Goal: Transaction & Acquisition: Purchase product/service

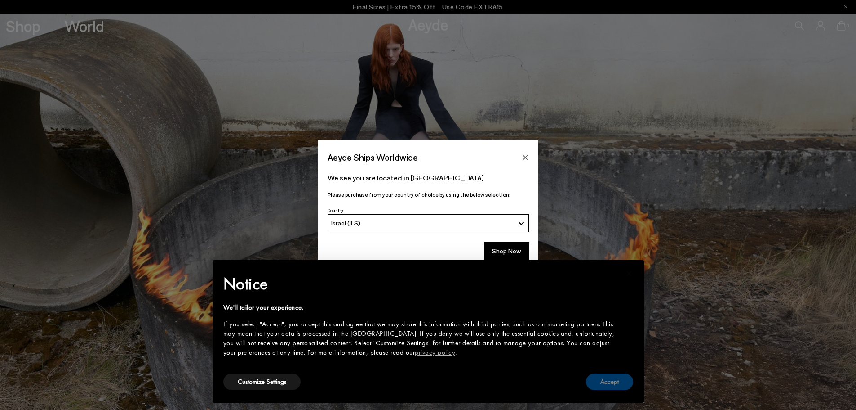
click at [596, 383] on button "Accept" at bounding box center [609, 381] width 47 height 17
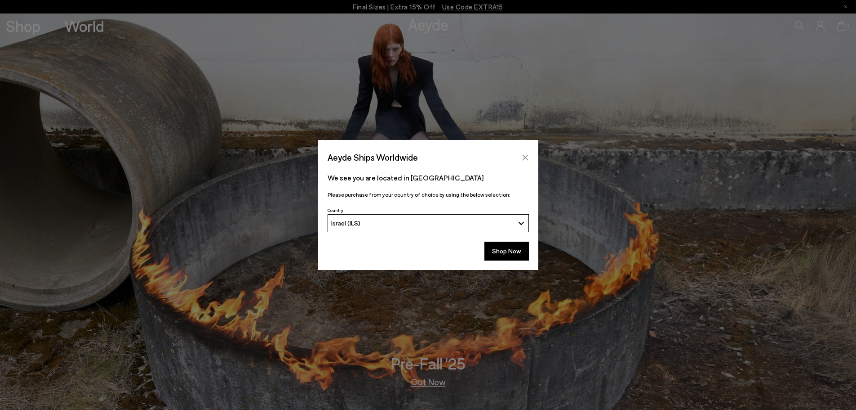
click at [530, 162] on button "Close" at bounding box center [525, 157] width 13 height 13
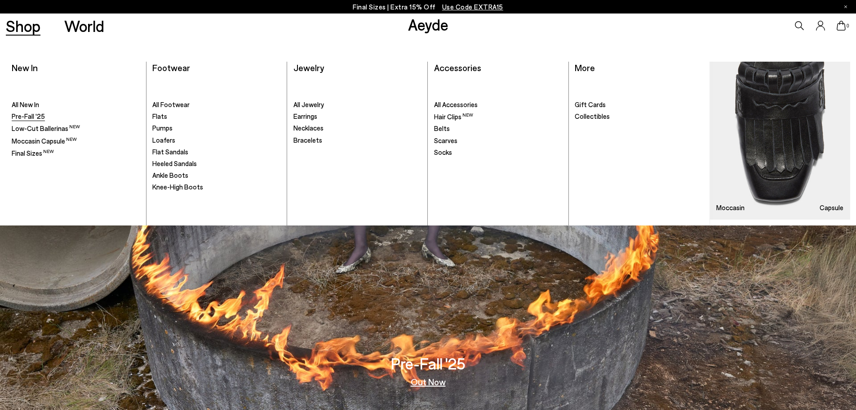
click at [22, 117] on span "Pre-Fall '25" at bounding box center [28, 116] width 33 height 8
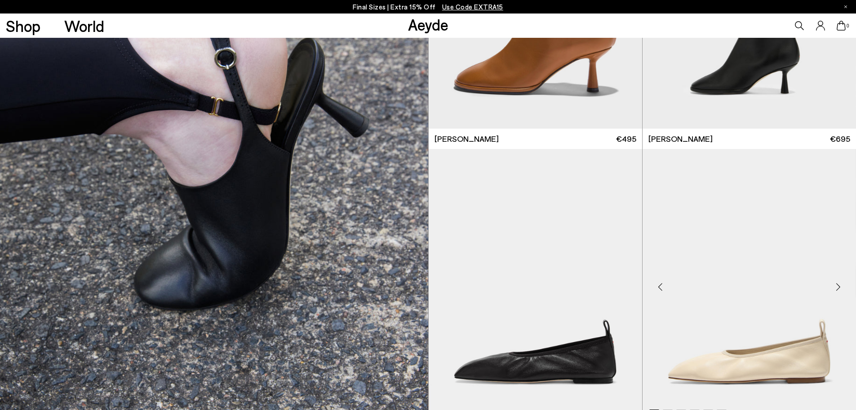
scroll to position [3281, 0]
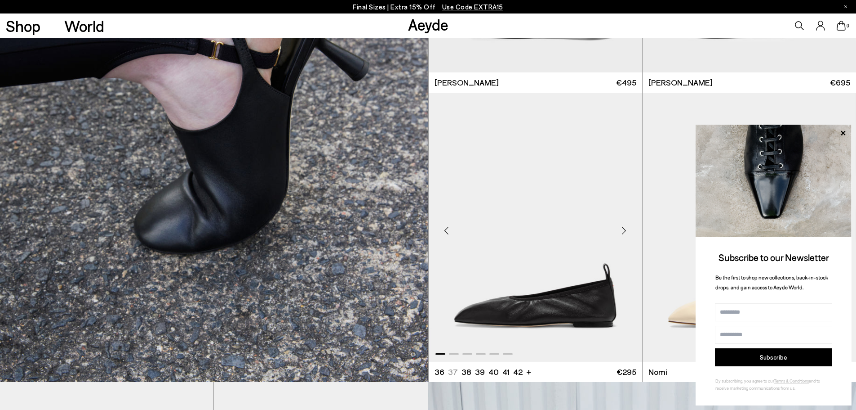
click at [624, 236] on div "Next slide" at bounding box center [624, 230] width 27 height 27
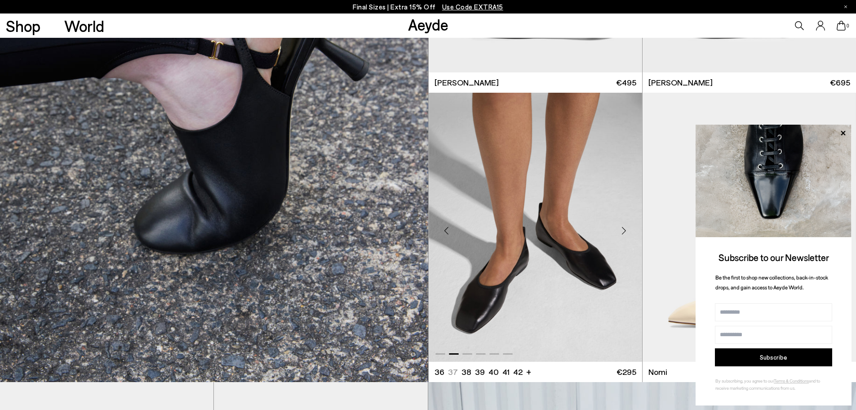
click at [624, 236] on div "Next slide" at bounding box center [624, 230] width 27 height 27
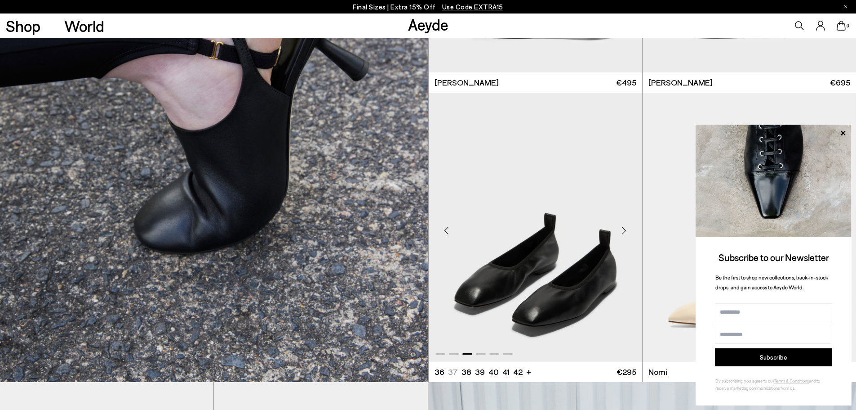
click at [624, 236] on div "Next slide" at bounding box center [624, 230] width 27 height 27
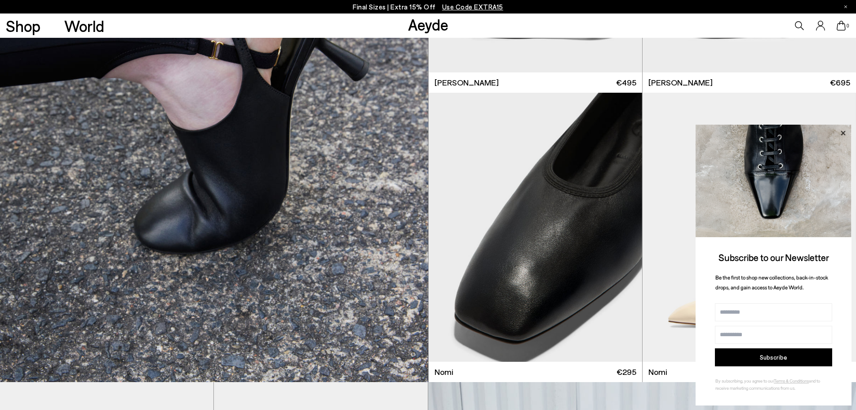
click at [846, 135] on icon at bounding box center [843, 133] width 12 height 12
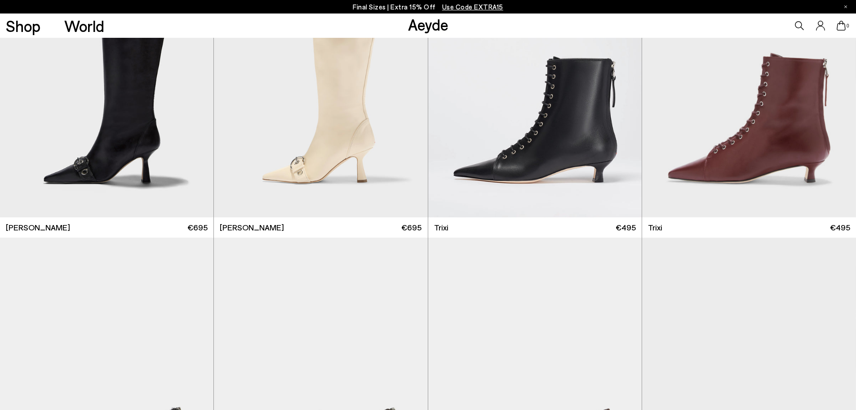
scroll to position [6203, 0]
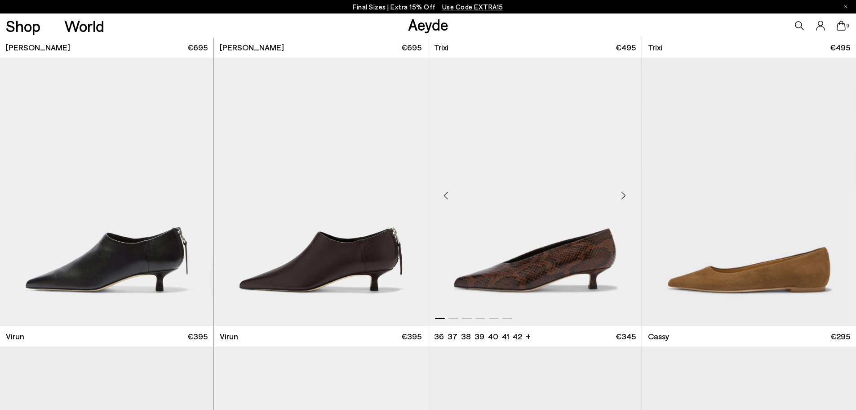
click at [628, 208] on div "Next slide" at bounding box center [623, 195] width 27 height 27
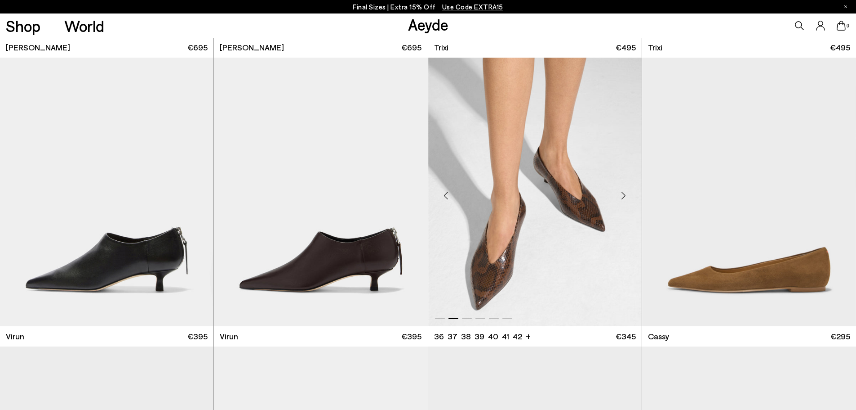
click at [628, 208] on div "Next slide" at bounding box center [623, 195] width 27 height 27
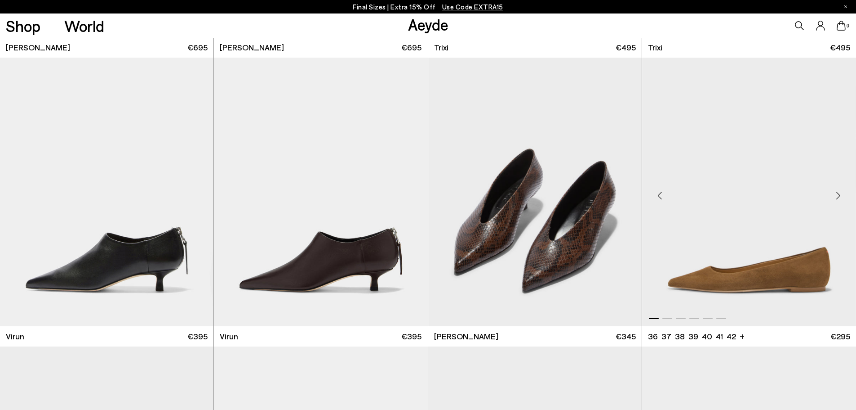
click at [831, 197] on div "Next slide" at bounding box center [838, 195] width 27 height 27
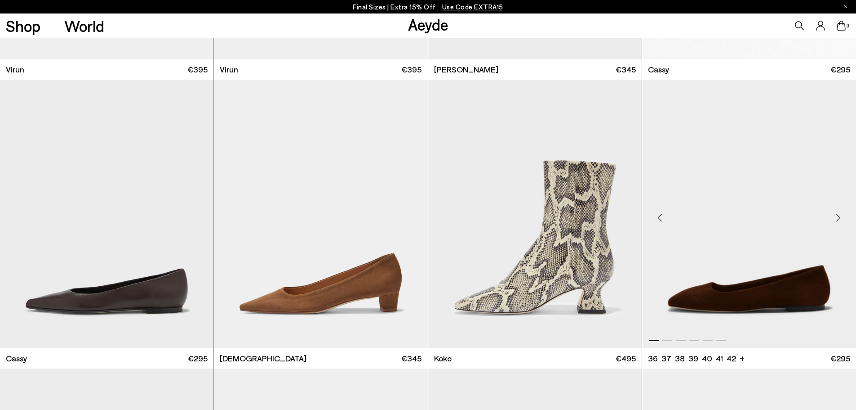
scroll to position [6608, 0]
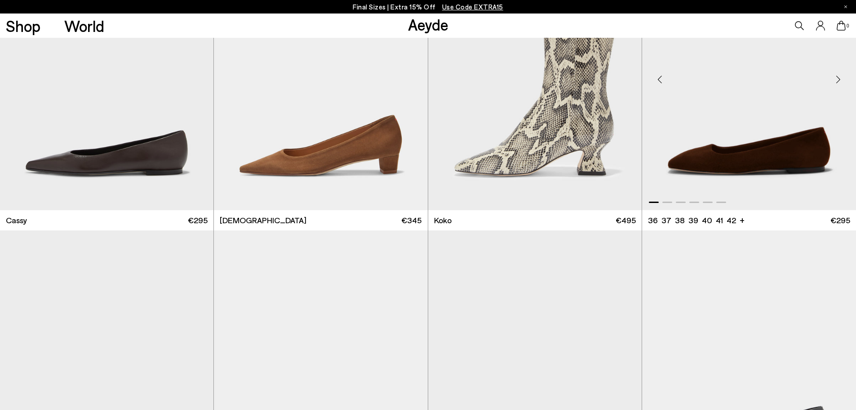
click at [843, 88] on div "Next slide" at bounding box center [838, 79] width 27 height 27
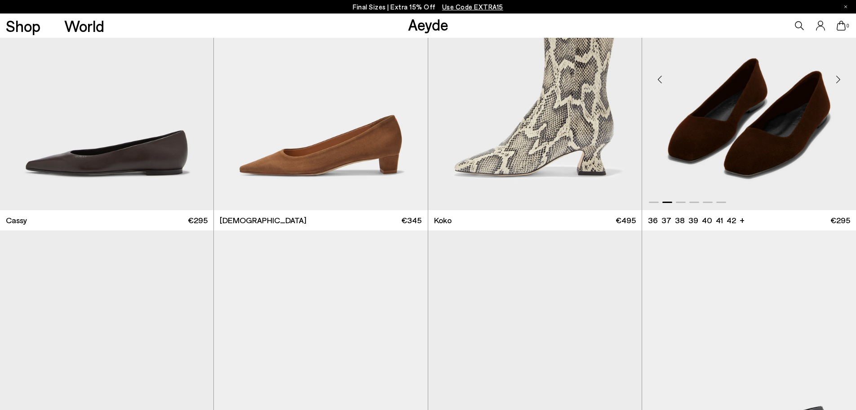
click at [843, 88] on div "Next slide" at bounding box center [838, 79] width 27 height 27
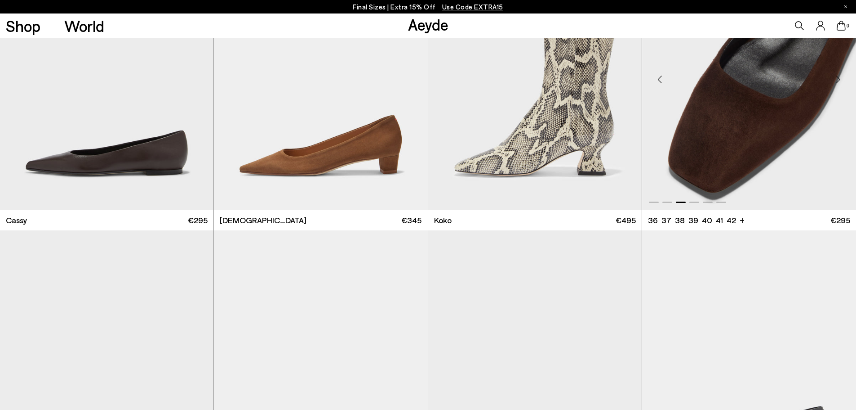
click at [843, 88] on div "Next slide" at bounding box center [838, 79] width 27 height 27
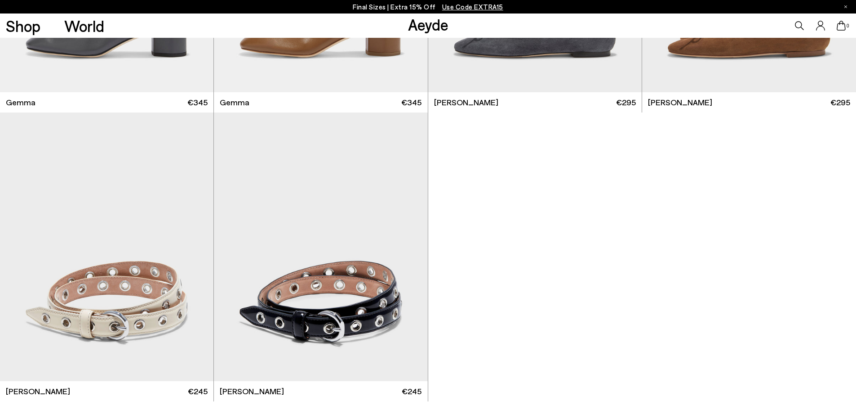
scroll to position [7372, 0]
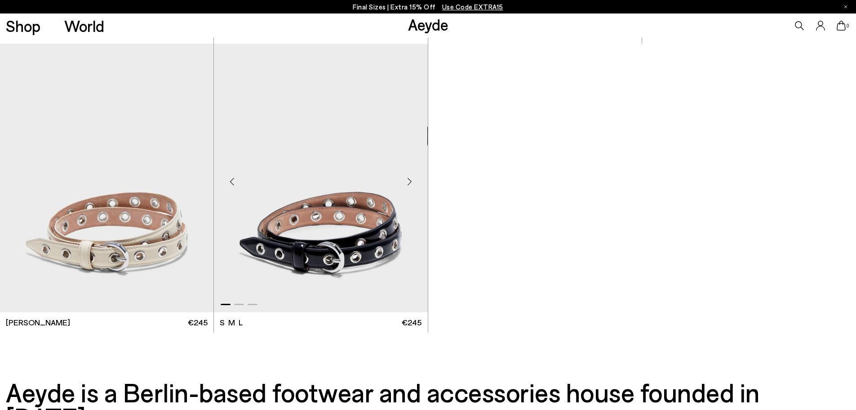
click at [410, 181] on div "Next slide" at bounding box center [409, 181] width 27 height 27
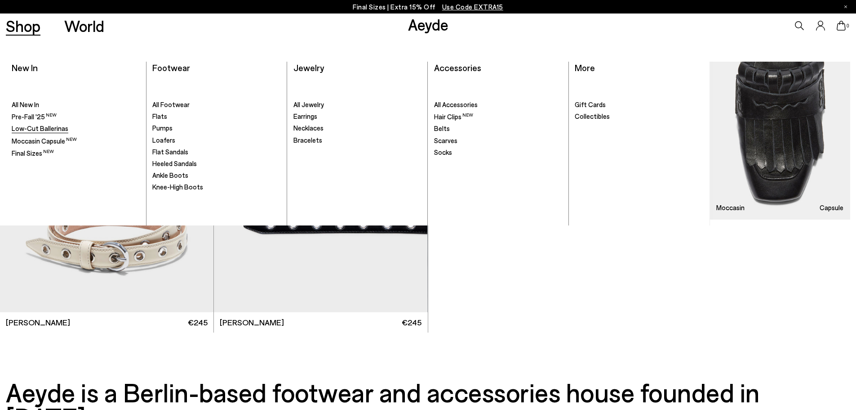
click at [32, 127] on span "Low-Cut Ballerinas" at bounding box center [40, 128] width 57 height 8
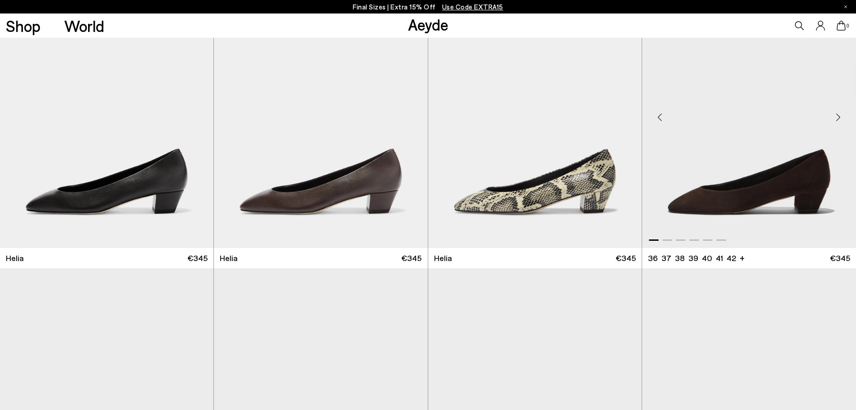
scroll to position [719, 0]
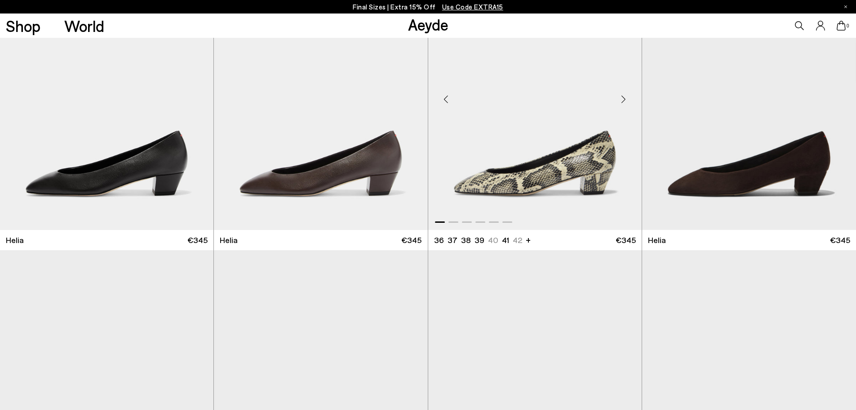
click at [624, 102] on div "Next slide" at bounding box center [623, 99] width 27 height 27
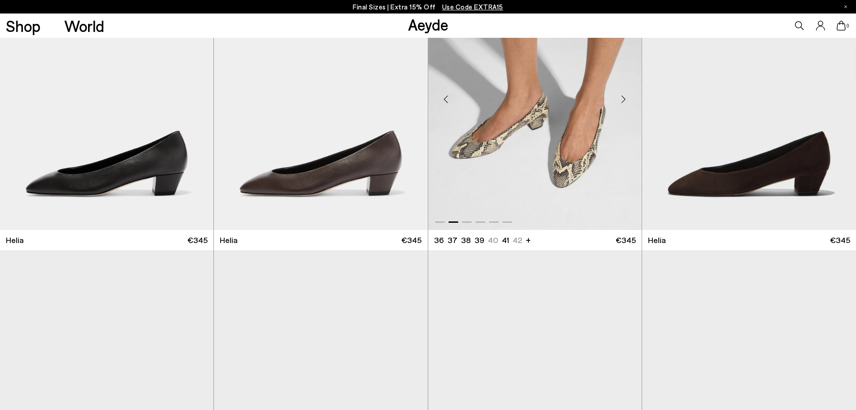
click at [624, 102] on div "Next slide" at bounding box center [623, 99] width 27 height 27
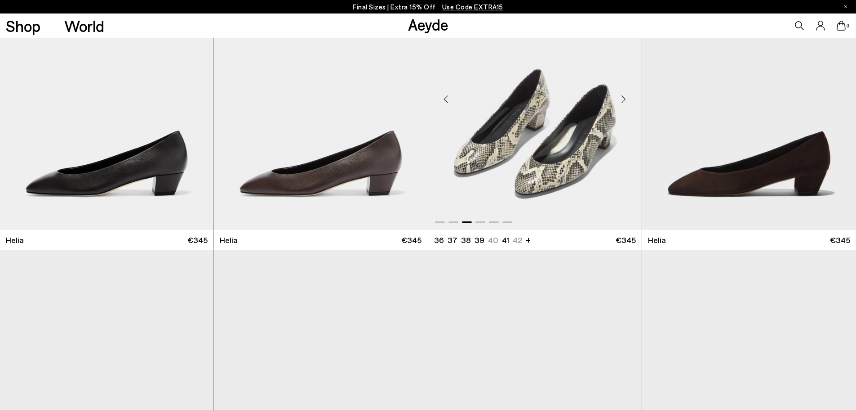
click at [624, 102] on div "Next slide" at bounding box center [623, 99] width 27 height 27
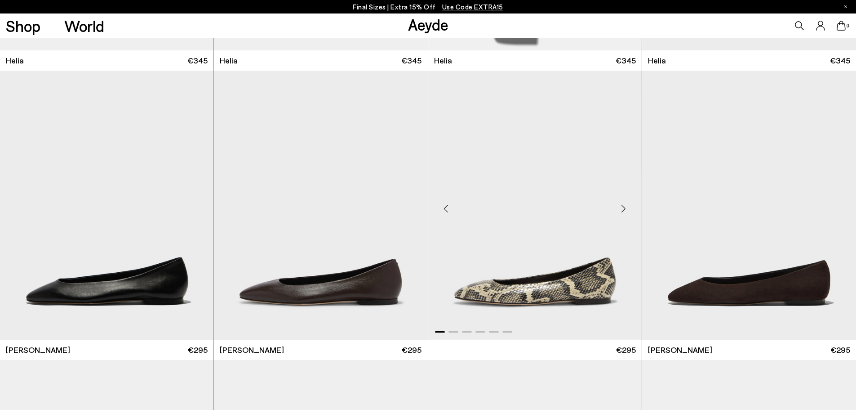
scroll to position [899, 0]
click at [624, 206] on div "Next slide" at bounding box center [623, 208] width 27 height 27
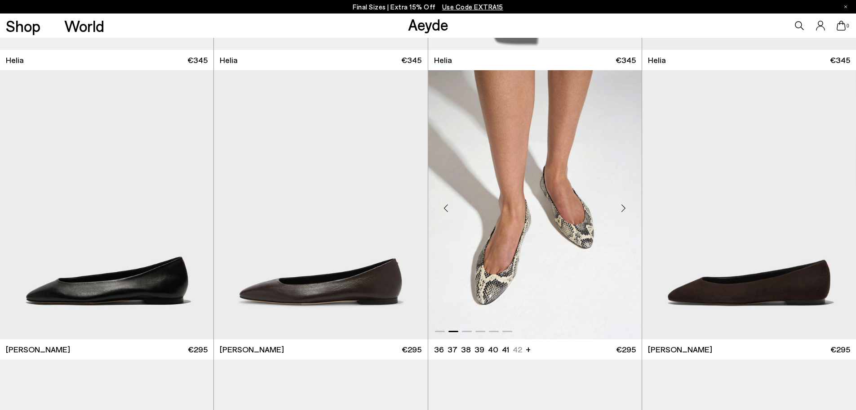
click at [624, 206] on div "Next slide" at bounding box center [623, 208] width 27 height 27
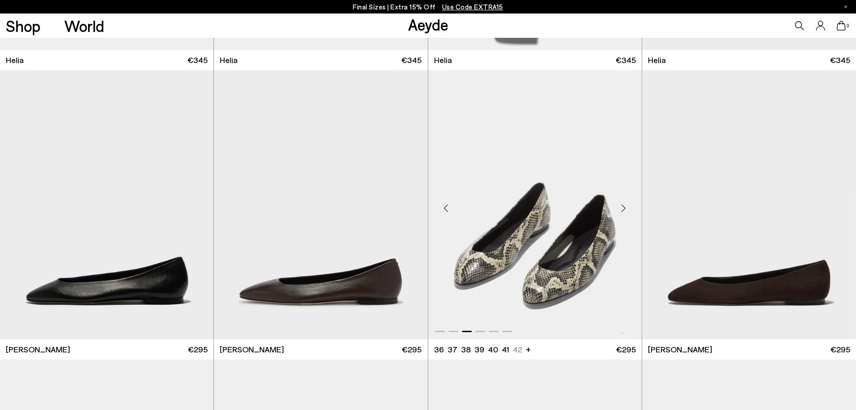
click at [624, 206] on div "Next slide" at bounding box center [623, 208] width 27 height 27
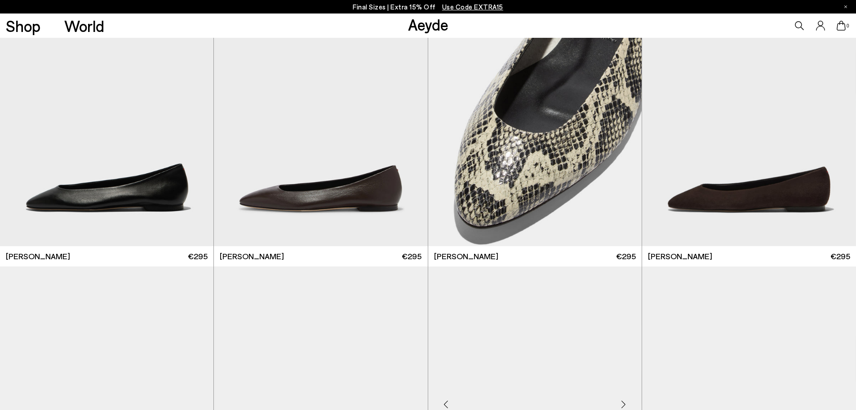
scroll to position [989, 0]
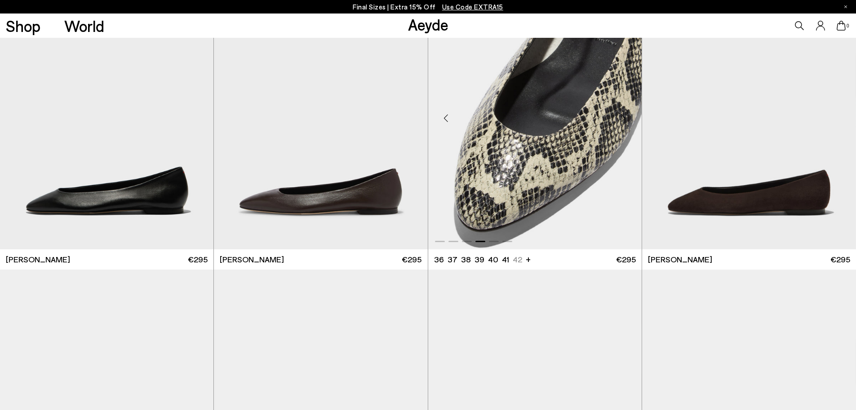
click at [527, 194] on img "4 / 6" at bounding box center [535, 114] width 214 height 268
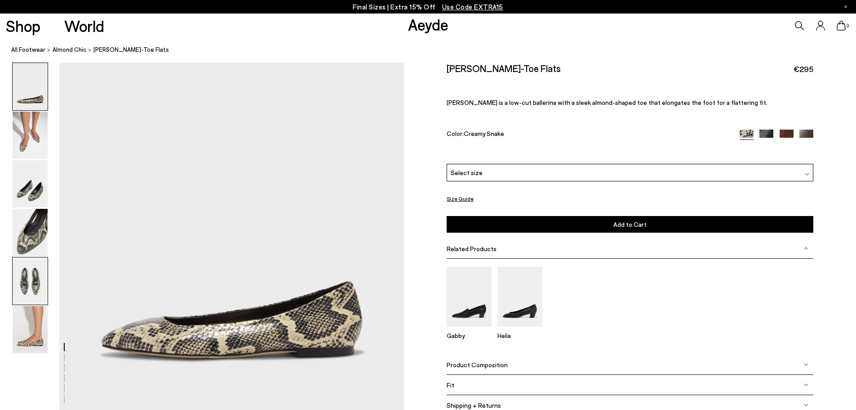
click at [30, 275] on img at bounding box center [30, 280] width 35 height 47
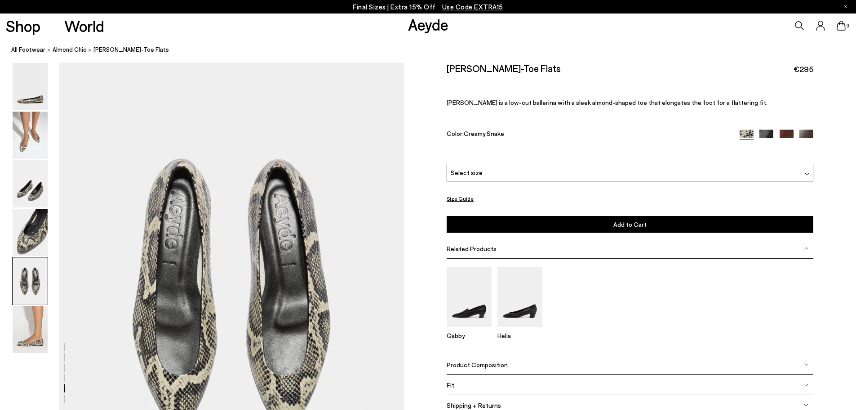
scroll to position [1776, 0]
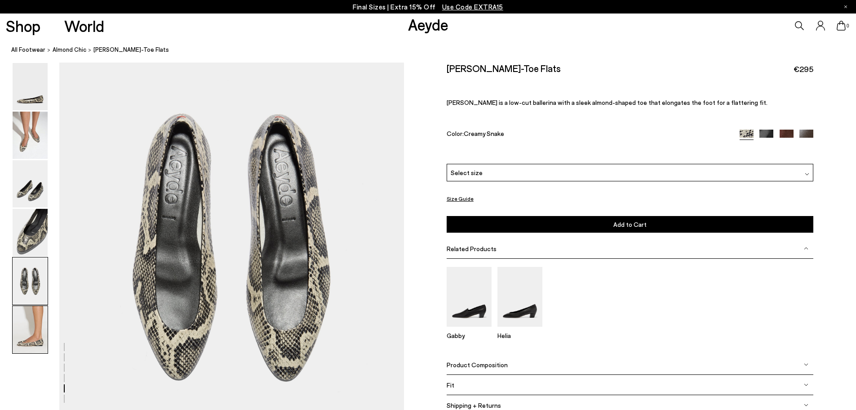
click at [33, 330] on img at bounding box center [30, 329] width 35 height 47
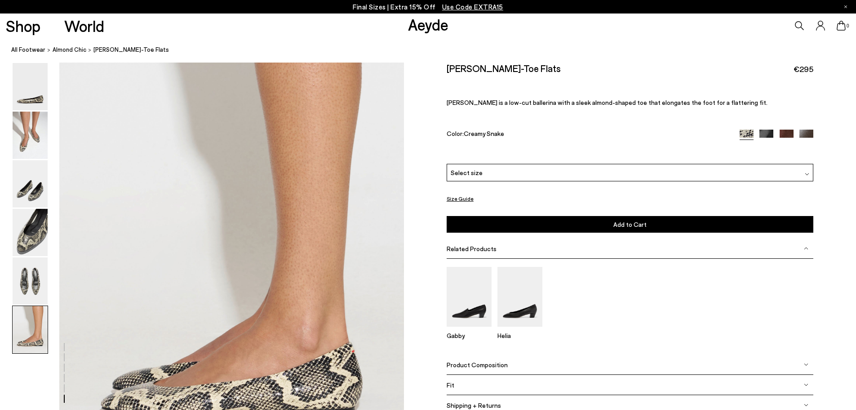
scroll to position [2254, 0]
